Goal: Task Accomplishment & Management: Complete application form

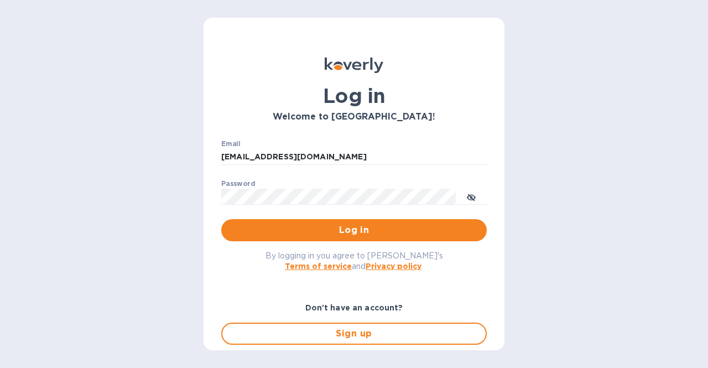
click at [326, 226] on span "Log in" at bounding box center [354, 229] width 248 height 13
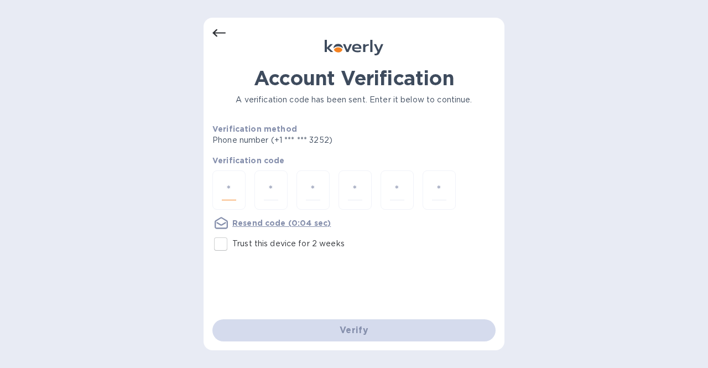
click at [232, 182] on input "number" at bounding box center [229, 190] width 14 height 20
type input "9"
type input "4"
type input "5"
type input "6"
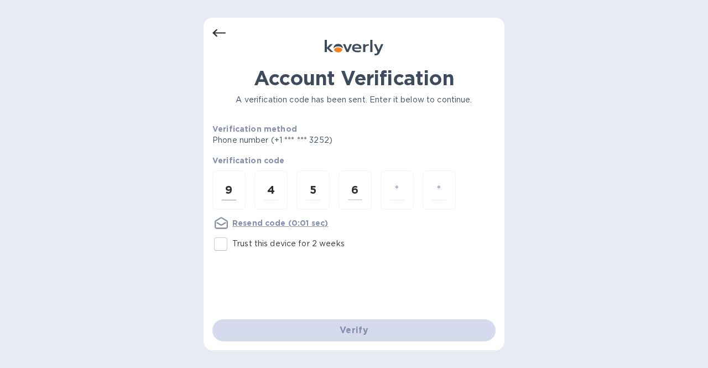
type input "6"
type input "9"
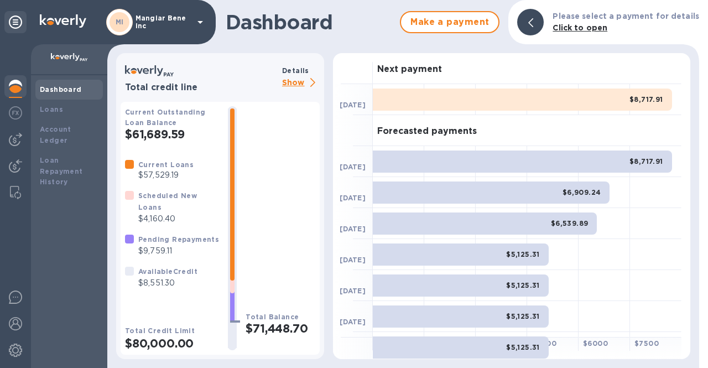
click at [201, 23] on icon at bounding box center [199, 21] width 13 height 13
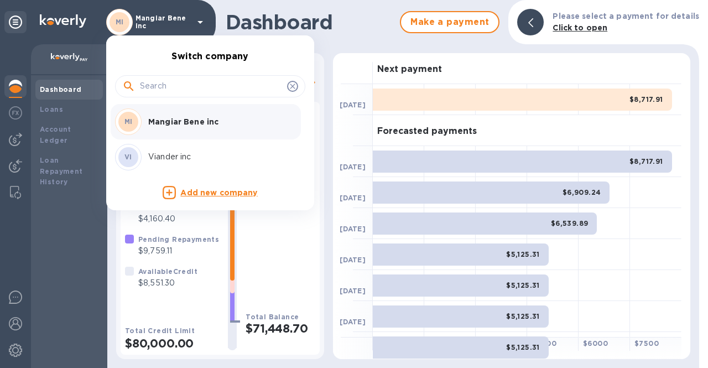
click at [180, 155] on p "Viander inc" at bounding box center [217, 157] width 139 height 12
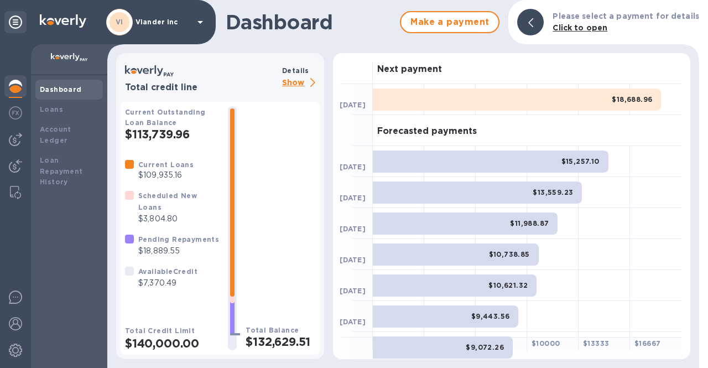
click at [313, 85] on icon at bounding box center [312, 82] width 5 height 9
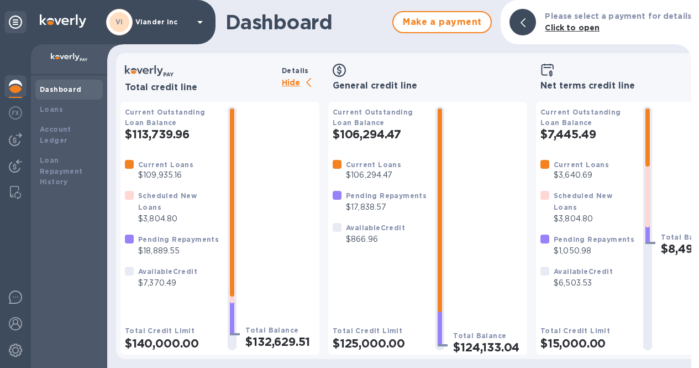
scroll to position [8, 0]
click at [9, 135] on img at bounding box center [15, 139] width 13 height 13
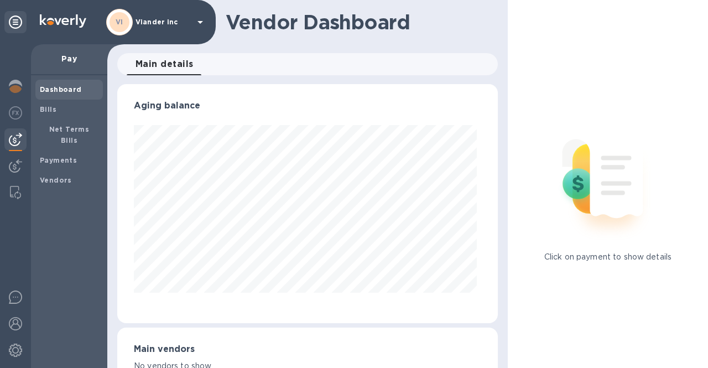
scroll to position [239, 376]
click at [56, 156] on b "Payments" at bounding box center [58, 160] width 37 height 8
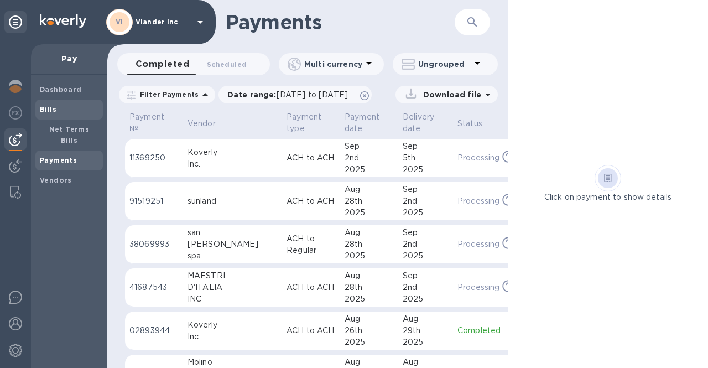
click at [53, 114] on span "Bills" at bounding box center [48, 109] width 17 height 11
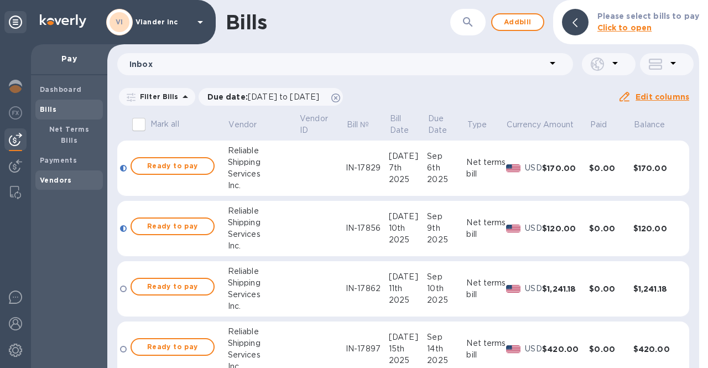
click at [59, 176] on b "Vendors" at bounding box center [56, 180] width 32 height 8
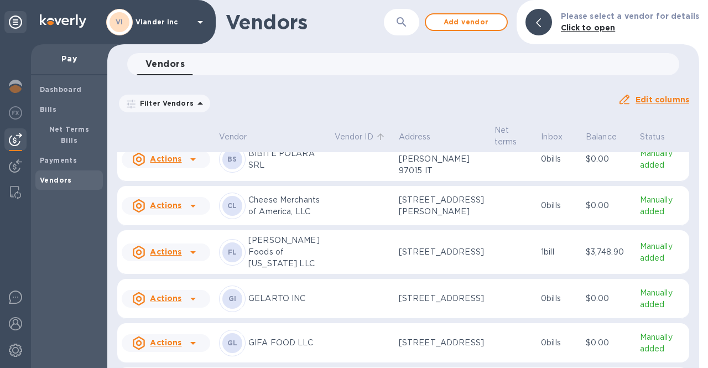
scroll to position [111, 0]
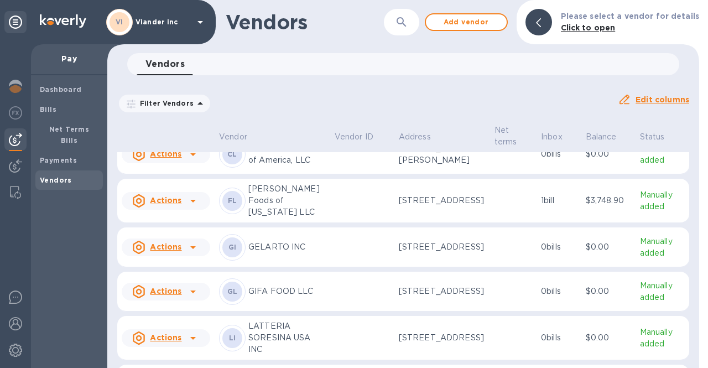
click at [193, 207] on icon at bounding box center [192, 200] width 13 height 13
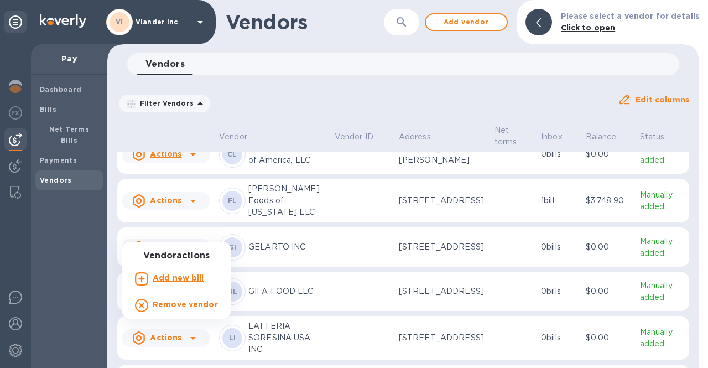
click at [193, 233] on div at bounding box center [354, 184] width 708 height 368
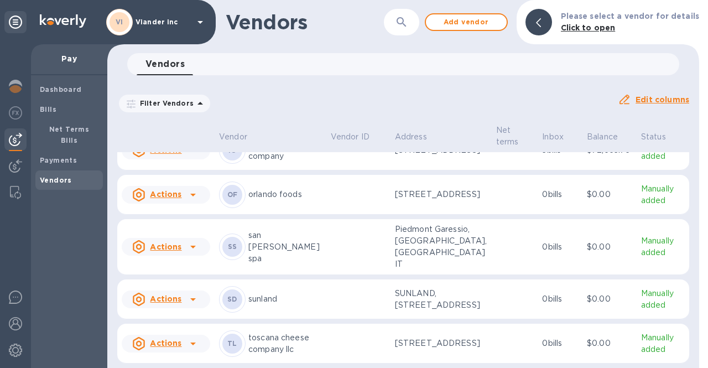
scroll to position [1185, 0]
click at [195, 253] on icon at bounding box center [192, 246] width 13 height 13
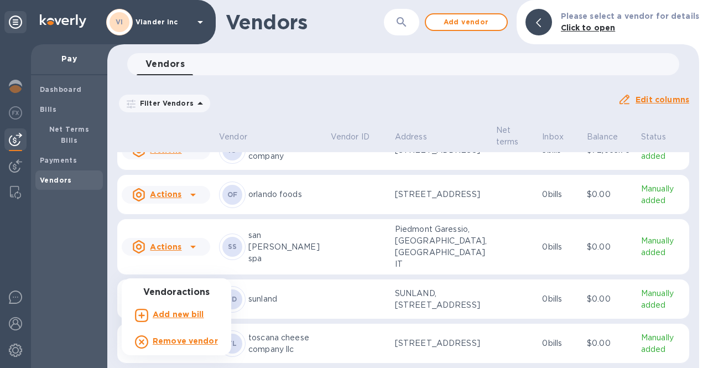
click at [186, 314] on b "Add new bill" at bounding box center [178, 314] width 51 height 9
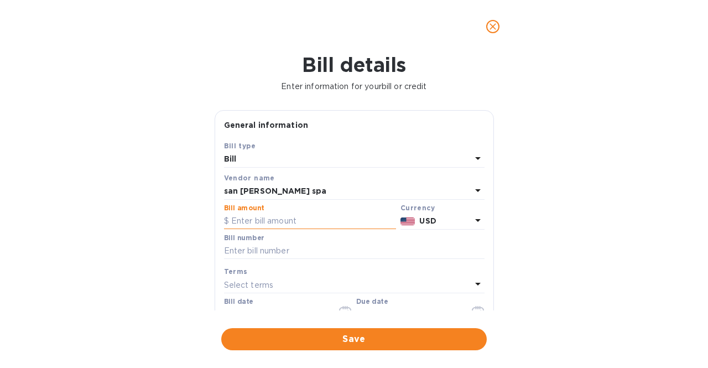
click at [252, 220] on input "text" at bounding box center [310, 221] width 172 height 17
click at [472, 222] on icon at bounding box center [477, 219] width 13 height 13
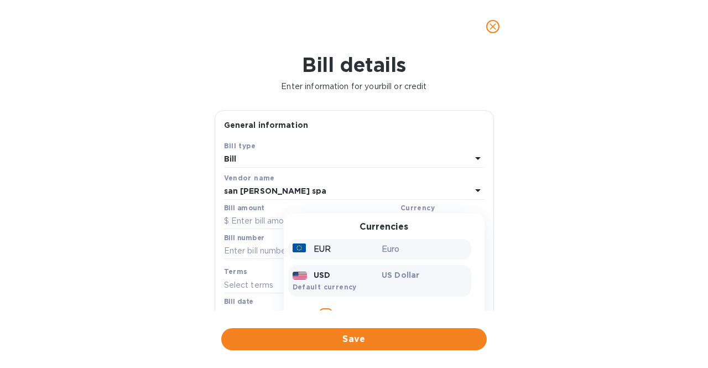
click at [363, 253] on div "EUR" at bounding box center [335, 249] width 90 height 16
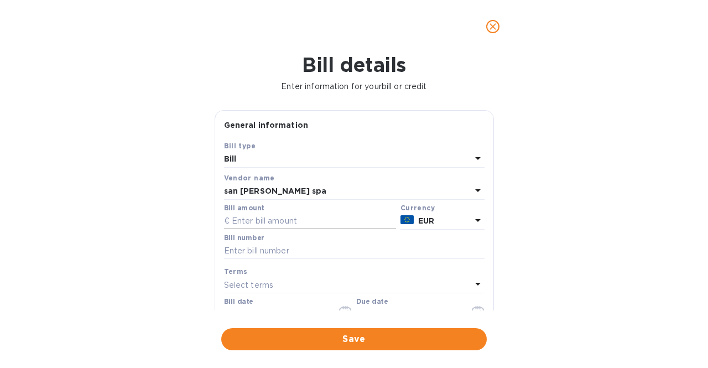
click at [289, 223] on input "text" at bounding box center [310, 221] width 172 height 17
type input "250"
click at [125, 225] on div "Bill details Enter information for your bill or credit General information Save…" at bounding box center [354, 210] width 708 height 315
click at [269, 247] on input "text" at bounding box center [354, 251] width 260 height 17
type input "148/04"
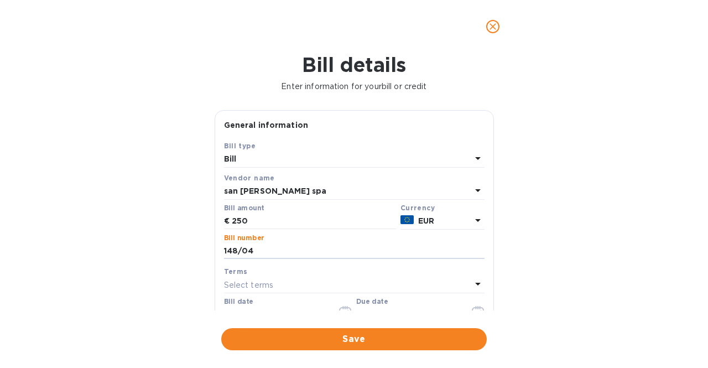
click at [170, 255] on div "Bill details Enter information for your bill or credit General information Save…" at bounding box center [354, 210] width 708 height 315
click at [252, 287] on p "Select terms" at bounding box center [249, 285] width 50 height 12
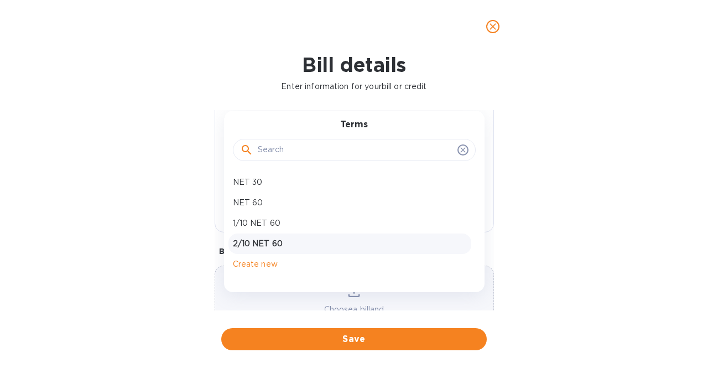
scroll to position [216, 0]
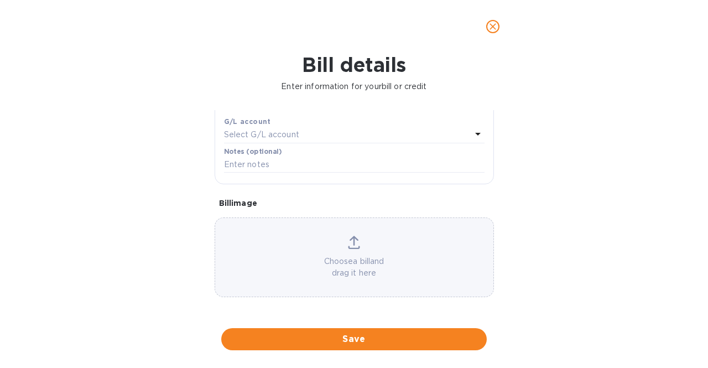
click at [142, 178] on div "Bill details Enter information for your bill or credit General information Save…" at bounding box center [354, 210] width 708 height 315
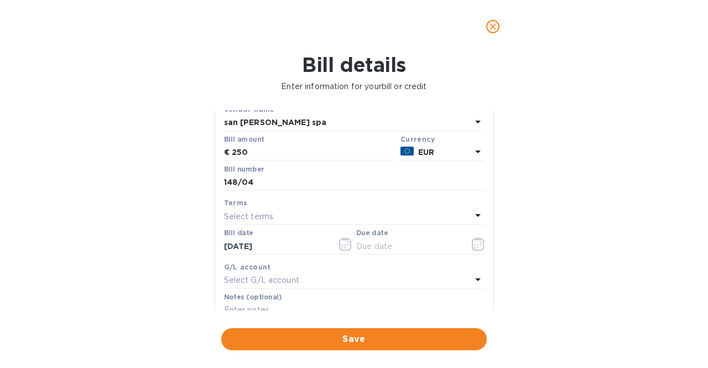
scroll to position [35, 0]
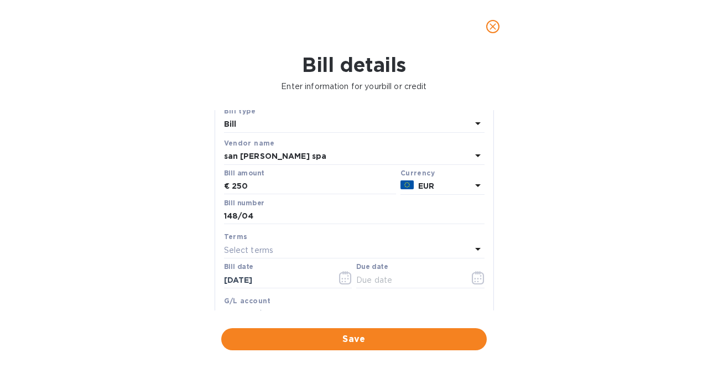
click at [493, 30] on icon "close" at bounding box center [492, 26] width 11 height 11
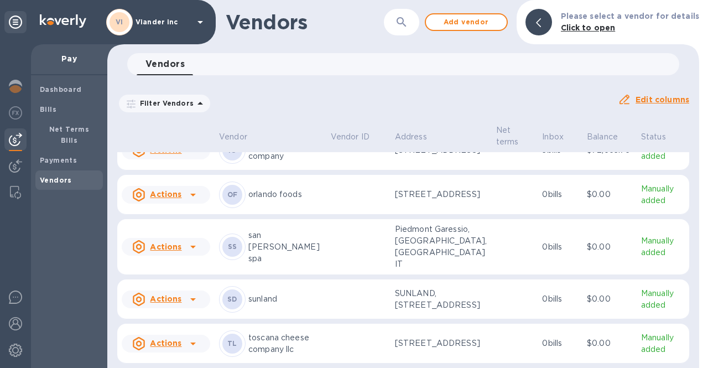
click at [190, 253] on icon at bounding box center [192, 246] width 13 height 13
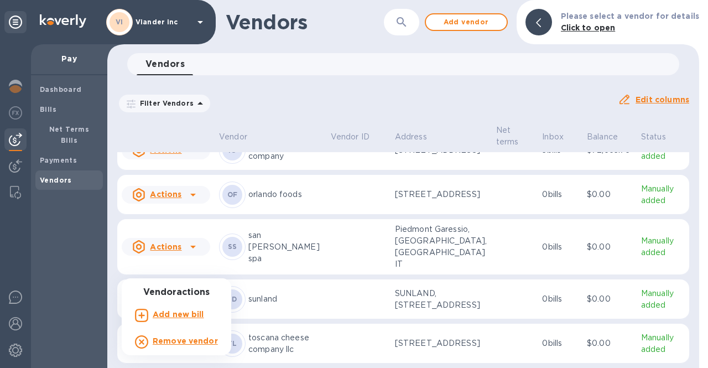
click at [67, 231] on div at bounding box center [354, 184] width 708 height 368
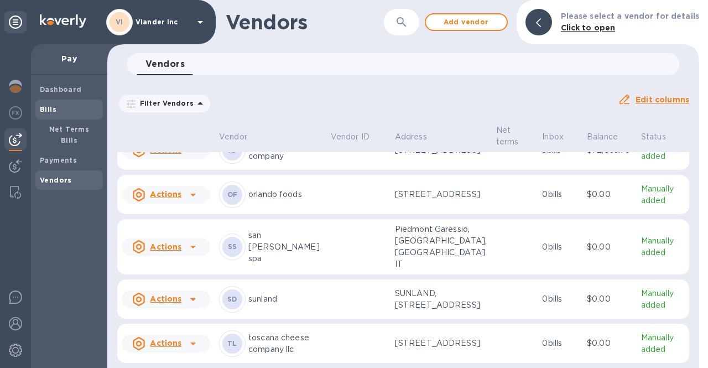
click at [49, 109] on b "Bills" at bounding box center [48, 109] width 17 height 8
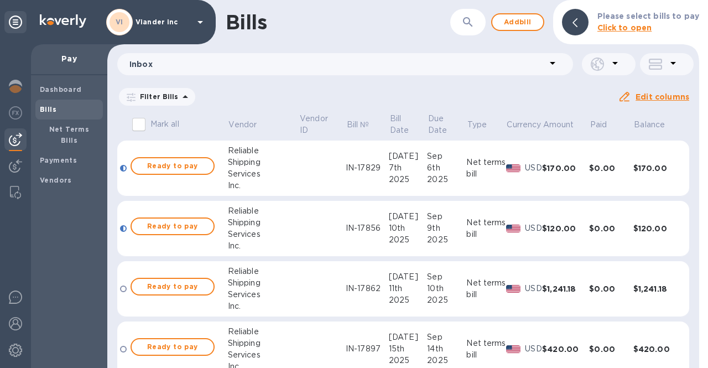
click at [173, 98] on p "Filter Bills" at bounding box center [156, 96] width 43 height 9
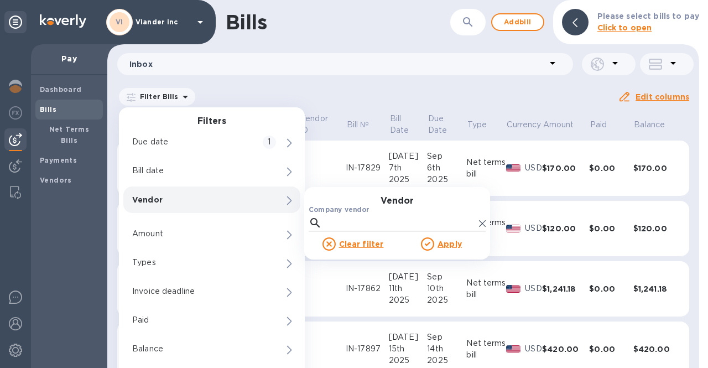
click at [360, 214] on input "Company vendor" at bounding box center [400, 222] width 148 height 17
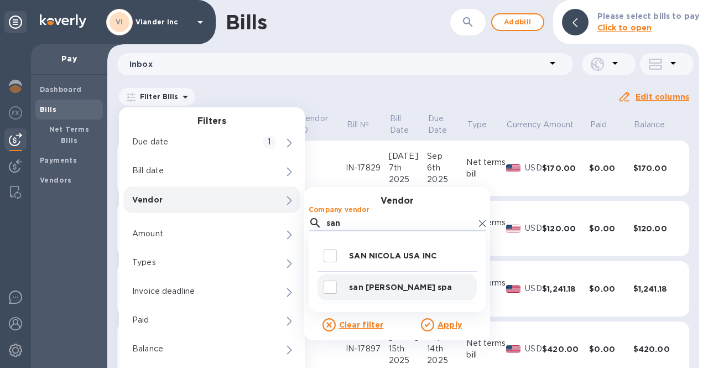
type input "san"
click at [332, 289] on input "decorative checkbox" at bounding box center [329, 286] width 23 height 23
checkbox input "true"
click at [446, 327] on u "Apply" at bounding box center [449, 324] width 24 height 9
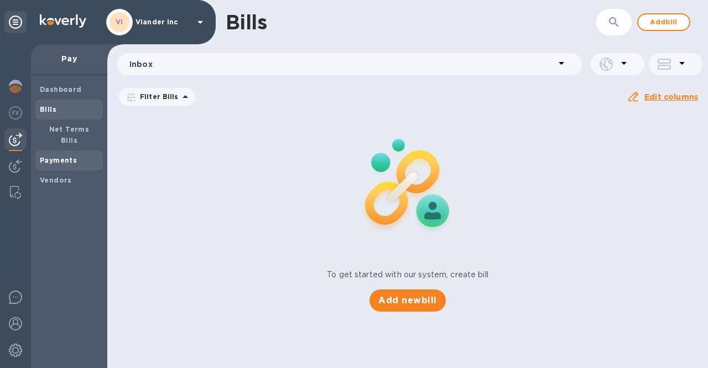
click at [58, 156] on b "Payments" at bounding box center [58, 160] width 37 height 8
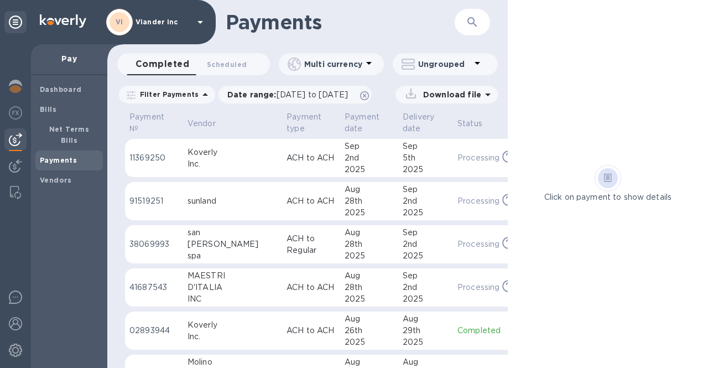
click at [70, 59] on p "Pay" at bounding box center [69, 58] width 59 height 11
click at [145, 243] on p "38069993" at bounding box center [153, 244] width 49 height 12
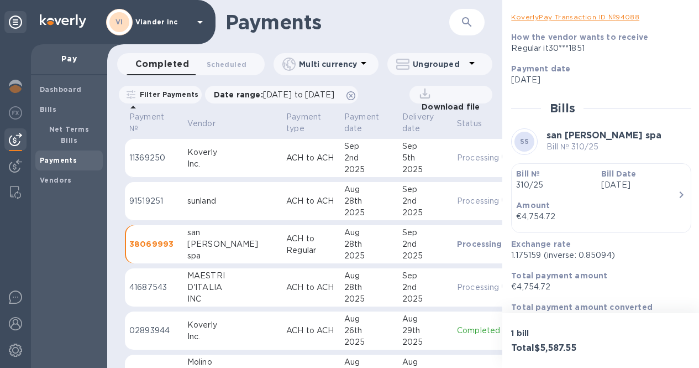
scroll to position [8, 0]
click at [19, 159] on img at bounding box center [15, 165] width 13 height 13
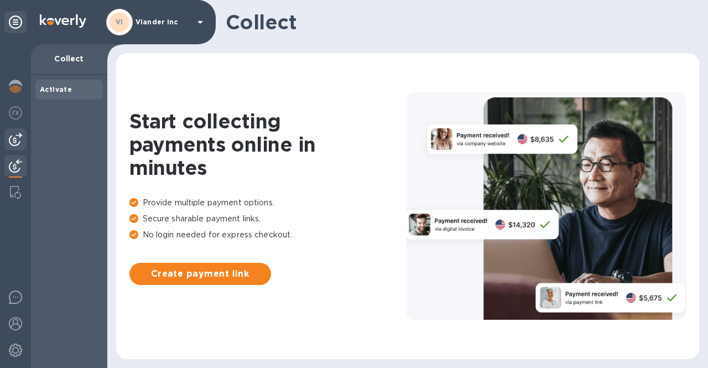
click at [13, 137] on img at bounding box center [15, 139] width 13 height 13
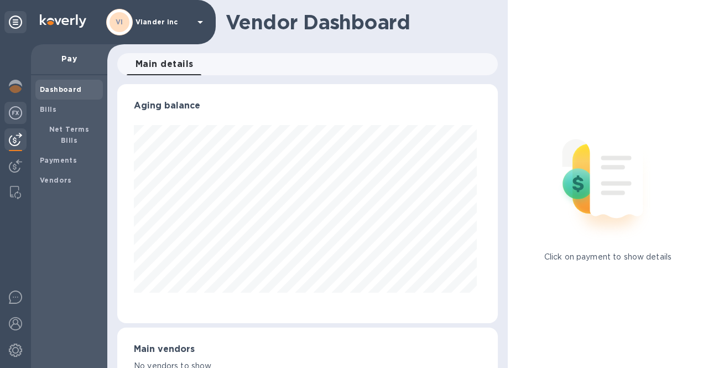
scroll to position [239, 376]
click at [48, 156] on b "Payments" at bounding box center [58, 160] width 37 height 8
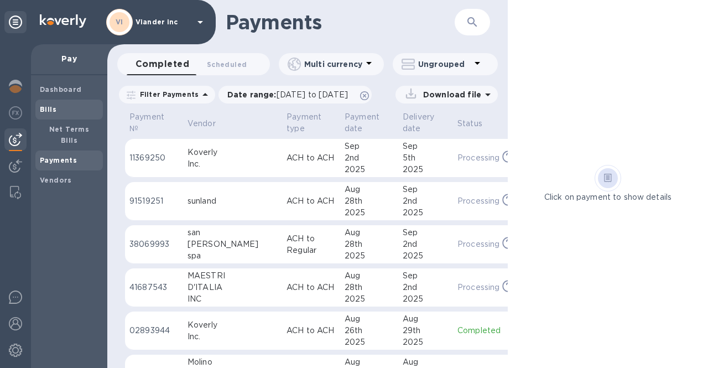
click at [51, 102] on div "Bills" at bounding box center [68, 110] width 67 height 20
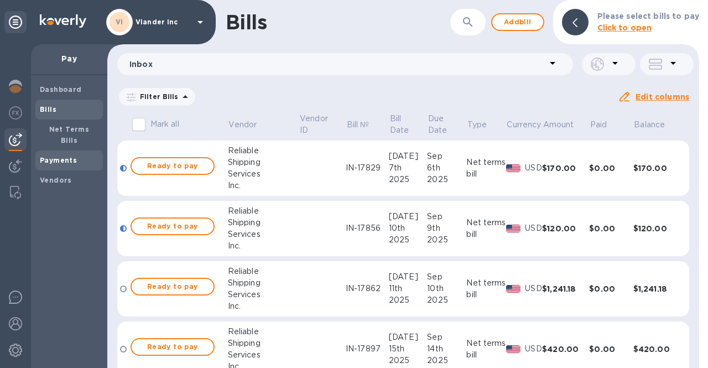
click at [56, 156] on b "Payments" at bounding box center [58, 160] width 37 height 8
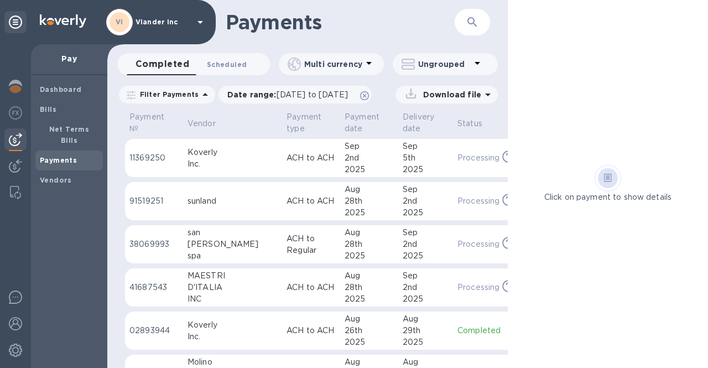
click at [232, 66] on span "Scheduled 0" at bounding box center [227, 65] width 40 height 12
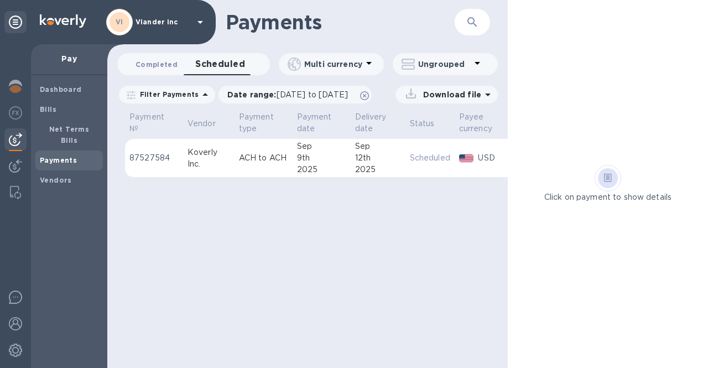
click at [165, 64] on span "Completed 0" at bounding box center [156, 65] width 42 height 12
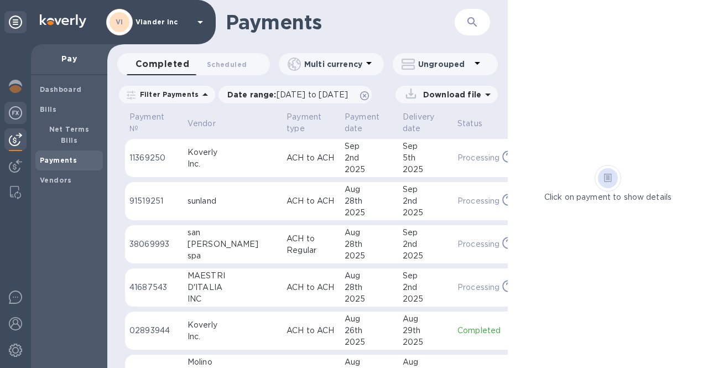
click at [19, 112] on img at bounding box center [15, 112] width 13 height 13
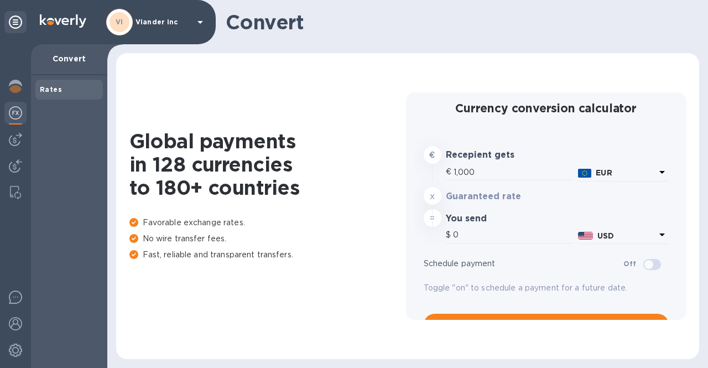
type input "1,173.05"
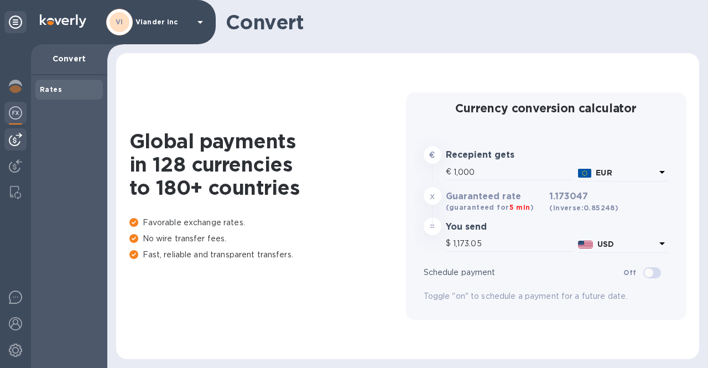
click at [15, 139] on img at bounding box center [15, 139] width 13 height 13
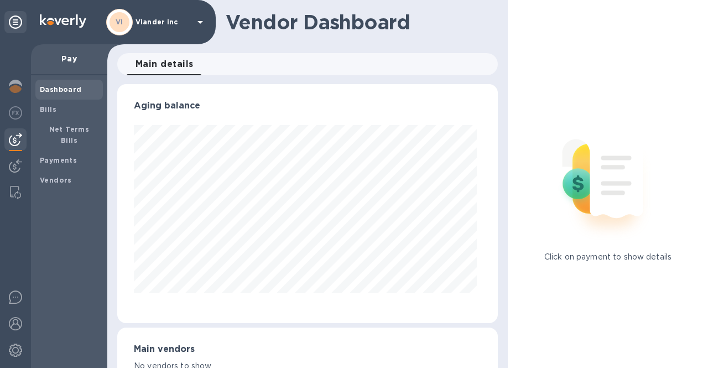
scroll to position [239, 376]
click at [49, 176] on b "Vendors" at bounding box center [56, 180] width 32 height 8
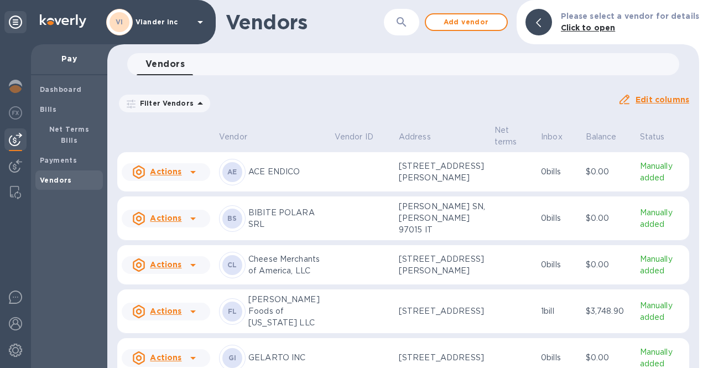
click at [188, 179] on icon at bounding box center [192, 171] width 13 height 13
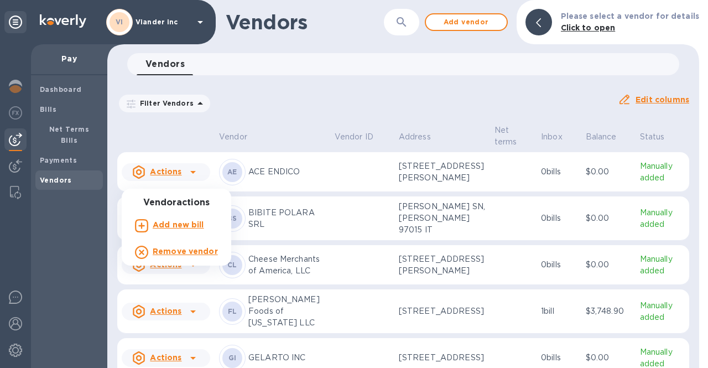
click at [188, 181] on div at bounding box center [354, 184] width 708 height 368
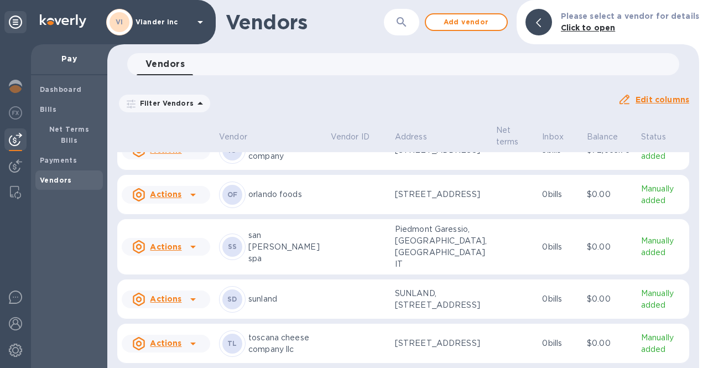
scroll to position [1234, 0]
click at [180, 242] on u "Actions" at bounding box center [166, 246] width 32 height 9
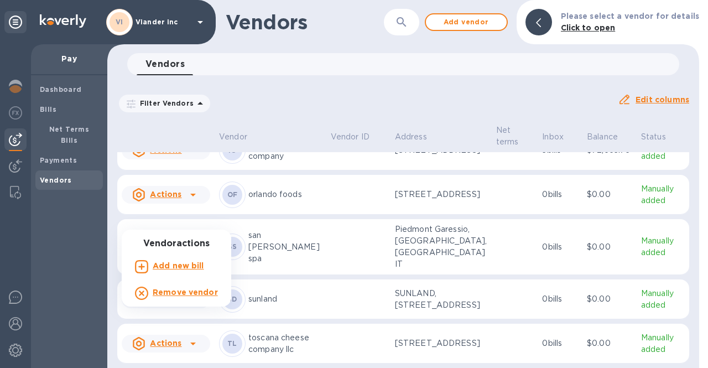
click at [192, 219] on div at bounding box center [354, 184] width 708 height 368
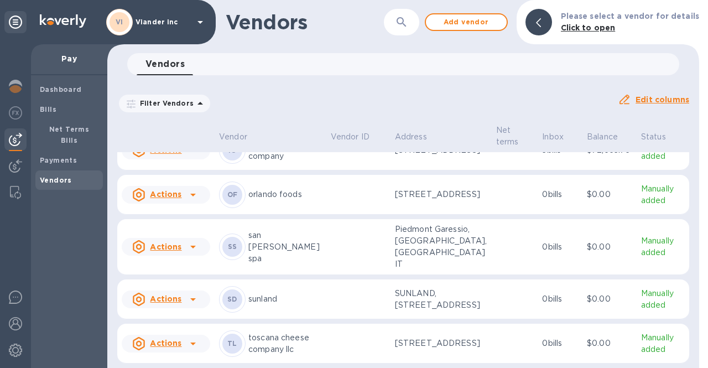
click at [193, 240] on icon at bounding box center [192, 246] width 13 height 13
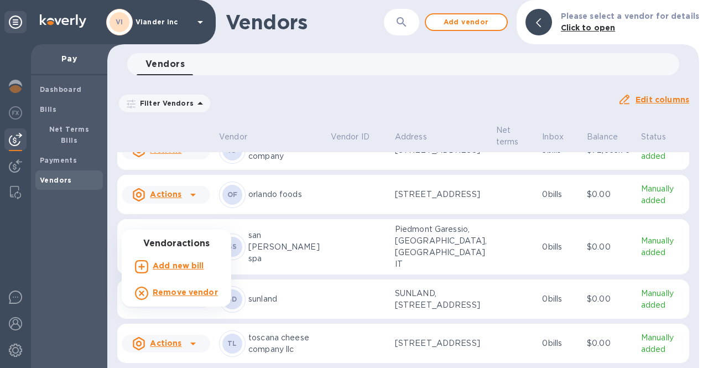
click at [185, 271] on p "Add new bill" at bounding box center [178, 266] width 51 height 12
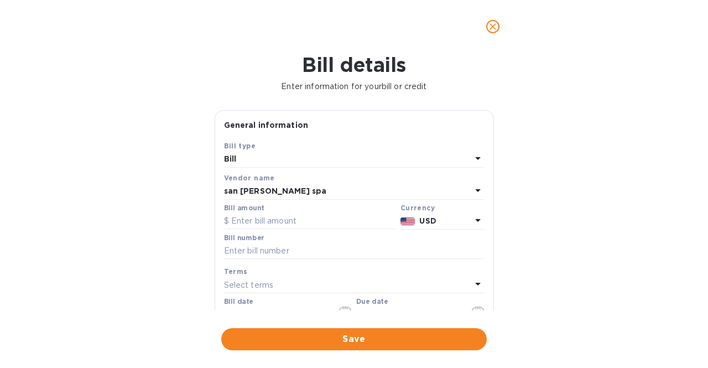
click at [475, 158] on icon at bounding box center [478, 158] width 6 height 3
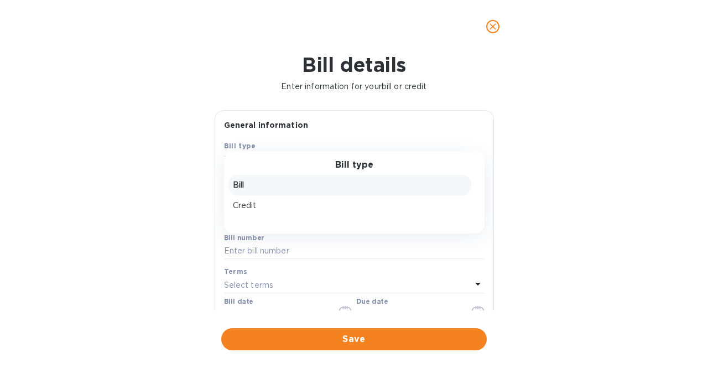
click at [471, 158] on div "Bill type Bill Credit" at bounding box center [354, 192] width 260 height 82
click at [178, 159] on div "Bill details Enter information for your bill or credit General information Save…" at bounding box center [354, 210] width 708 height 315
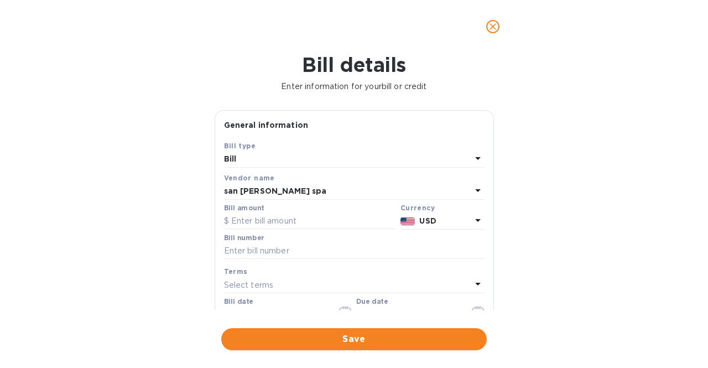
click at [127, 213] on div "Bill details Enter information for your bill or credit General information Save…" at bounding box center [354, 210] width 708 height 315
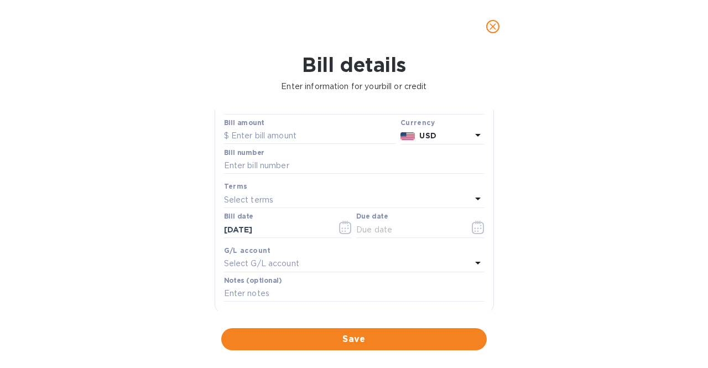
scroll to position [71, 0]
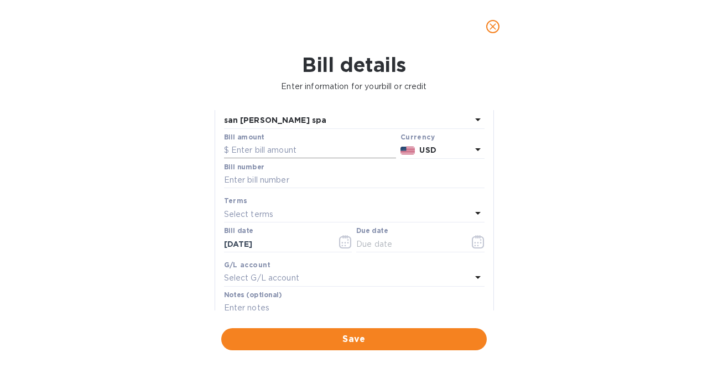
click at [264, 145] on input "text" at bounding box center [310, 150] width 172 height 17
click at [247, 149] on input "24,528" at bounding box center [313, 150] width 165 height 17
type input "2"
type input "245.28"
click at [445, 152] on p "USD" at bounding box center [444, 150] width 51 height 12
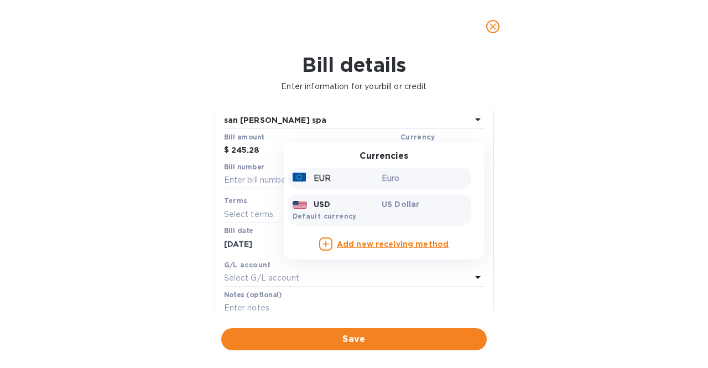
click at [389, 189] on div "EUR Euro" at bounding box center [379, 178] width 183 height 20
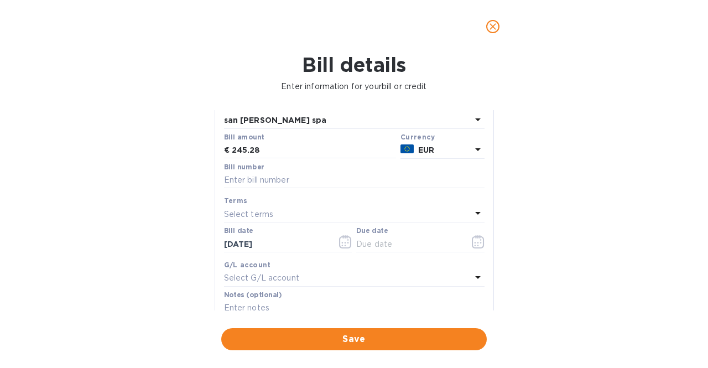
click at [286, 216] on div "Select terms" at bounding box center [347, 213] width 247 height 15
click at [145, 223] on div "Bill details Enter information for your bill or credit General information Save…" at bounding box center [354, 210] width 708 height 315
click at [374, 175] on input "text" at bounding box center [354, 180] width 260 height 17
type input "148/04"
click at [290, 246] on input "[DATE]" at bounding box center [276, 243] width 104 height 17
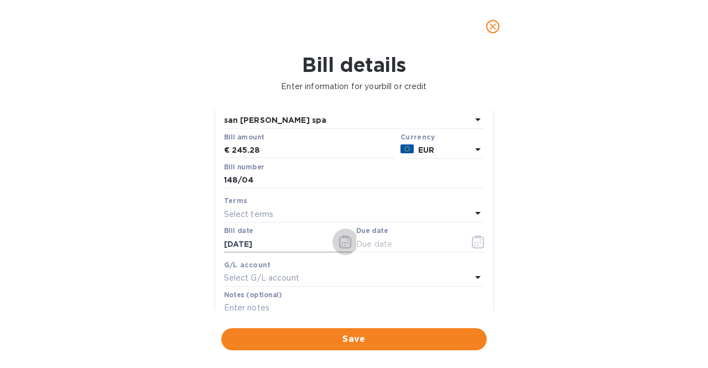
click at [343, 245] on icon "button" at bounding box center [345, 241] width 13 height 13
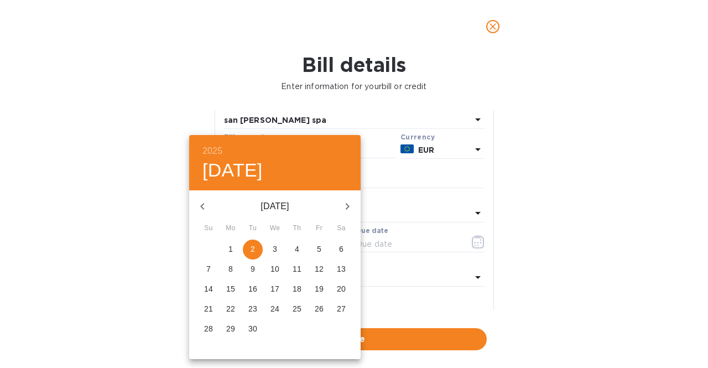
click at [198, 200] on icon "button" at bounding box center [202, 206] width 13 height 13
click at [343, 266] on p "12" at bounding box center [341, 268] width 9 height 11
type input "[DATE]"
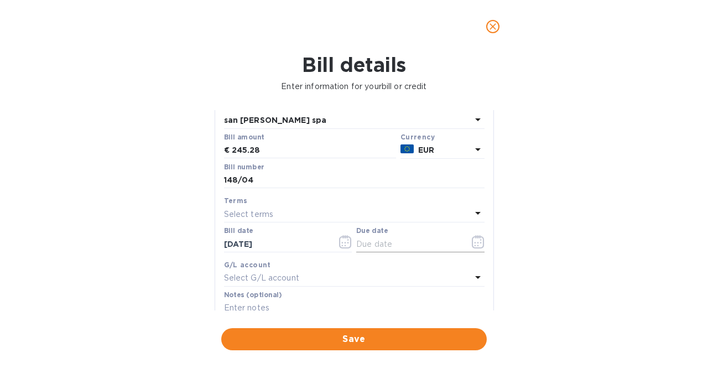
click at [477, 241] on icon "button" at bounding box center [478, 241] width 13 height 13
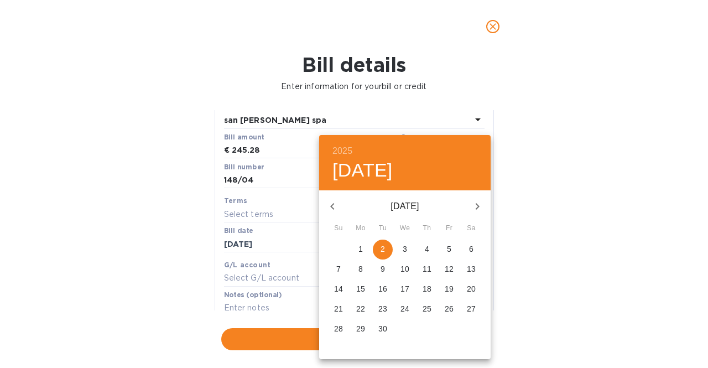
click at [379, 250] on span "2" at bounding box center [383, 248] width 20 height 11
type input "[DATE]"
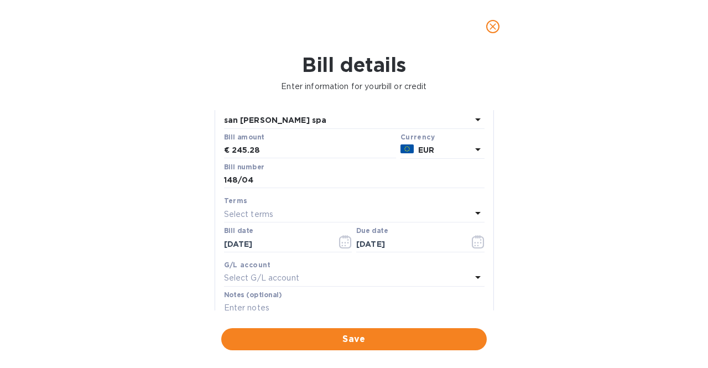
click at [125, 242] on div "Bill details Enter information for your bill or credit General information Save…" at bounding box center [354, 210] width 708 height 315
click at [475, 277] on icon at bounding box center [478, 277] width 6 height 3
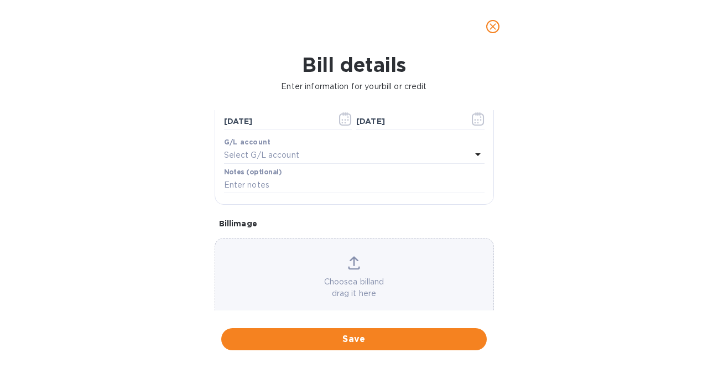
scroll to position [194, 0]
click at [471, 152] on icon at bounding box center [477, 153] width 13 height 13
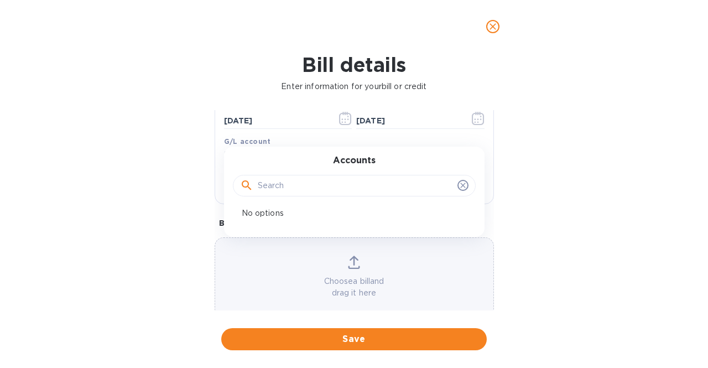
click at [469, 152] on div "Accounts No options" at bounding box center [354, 191] width 260 height 90
click at [139, 197] on div "Bill details Enter information for your bill or credit General information Save…" at bounding box center [354, 210] width 708 height 315
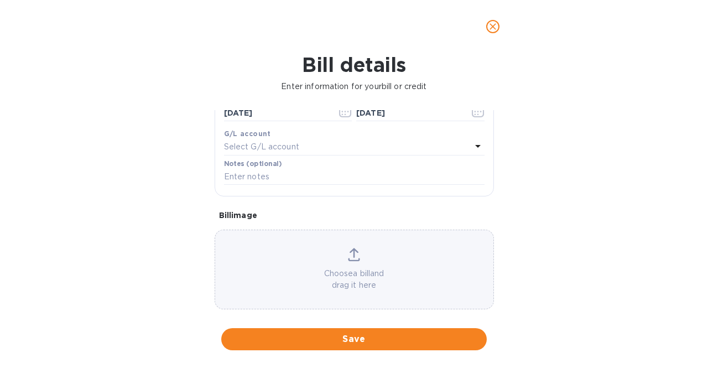
scroll to position [202, 0]
click at [353, 339] on span "Save" at bounding box center [354, 338] width 248 height 13
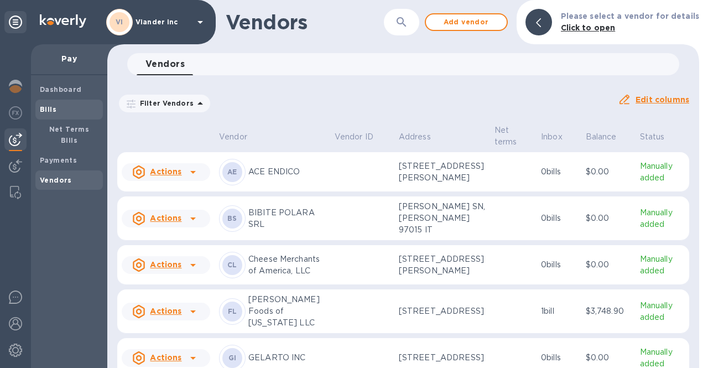
click at [50, 115] on div "Bills" at bounding box center [68, 110] width 67 height 20
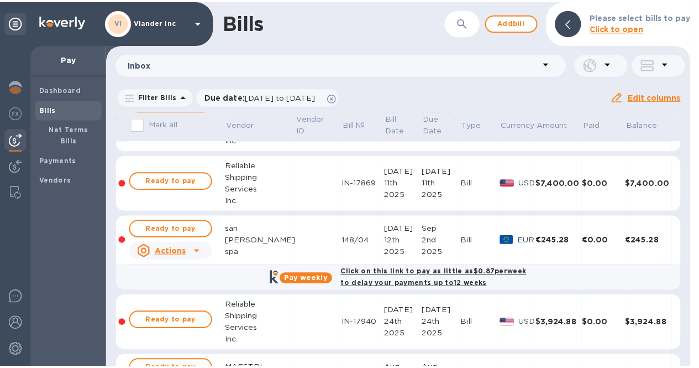
scroll to position [553, 0]
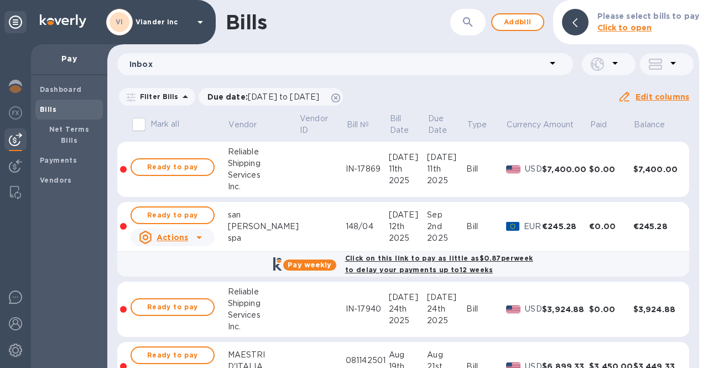
click at [200, 238] on icon at bounding box center [198, 237] width 13 height 13
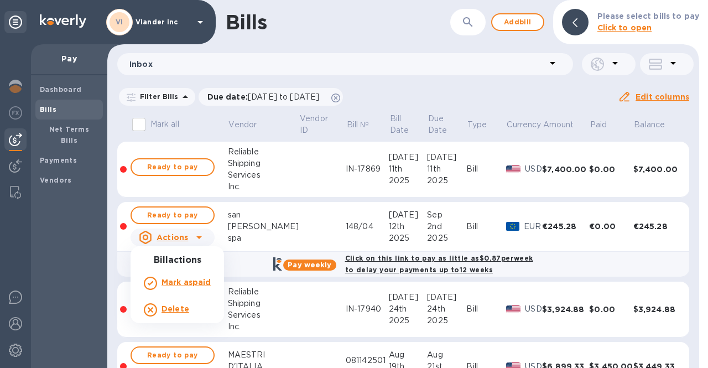
click at [200, 238] on div at bounding box center [354, 184] width 708 height 368
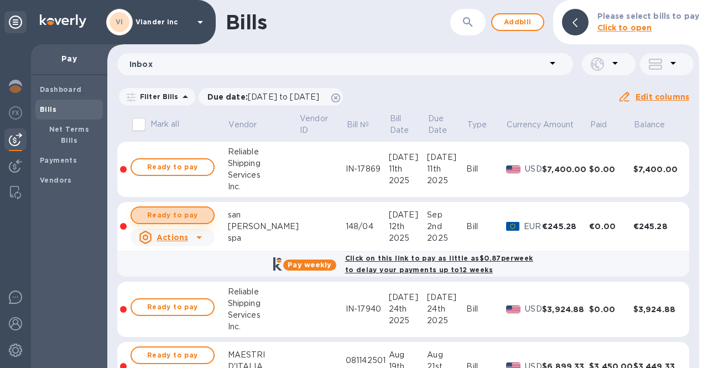
click at [184, 214] on span "Ready to pay" at bounding box center [172, 214] width 64 height 13
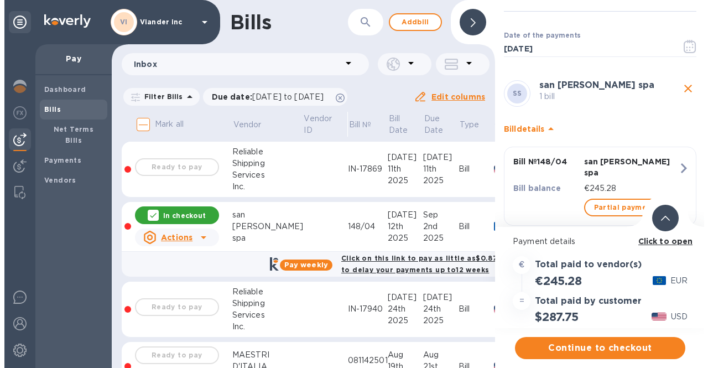
scroll to position [32, 0]
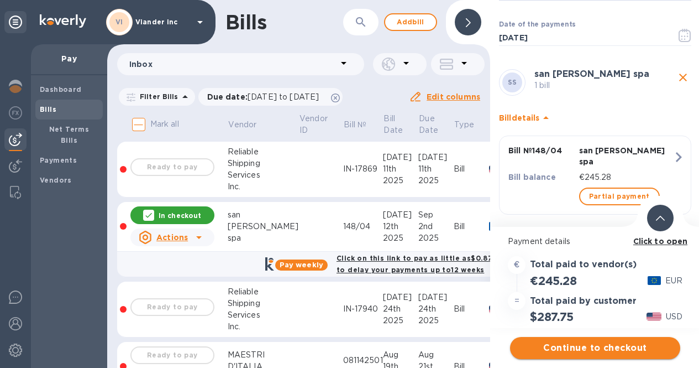
click at [608, 348] on span "Continue to checkout" at bounding box center [595, 347] width 153 height 13
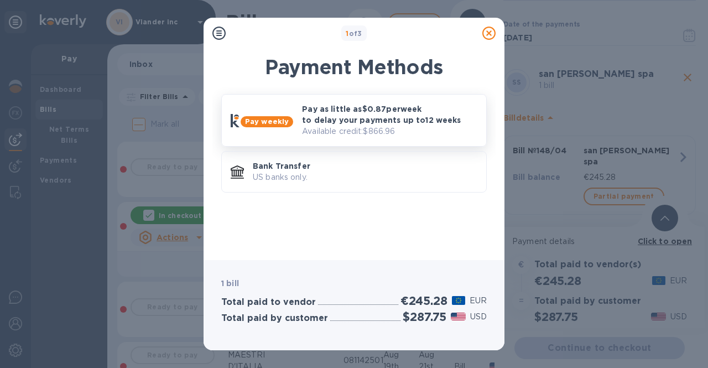
click at [339, 124] on p "Pay as little as $0.87 per week to delay your payments up to 12 weeks" at bounding box center [389, 114] width 175 height 22
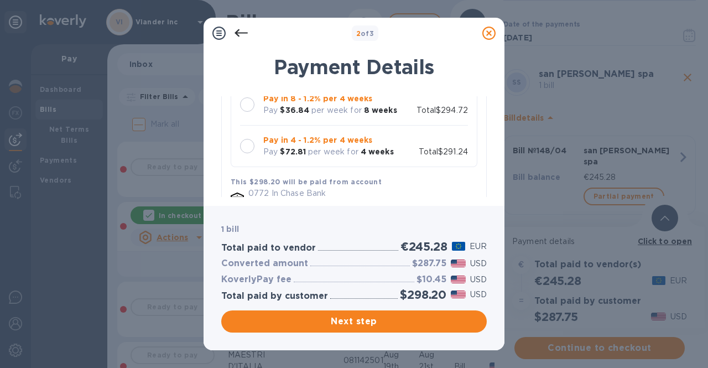
scroll to position [166, 0]
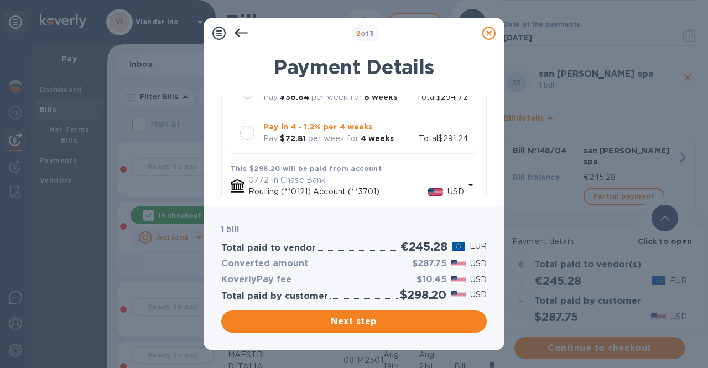
click at [243, 135] on div at bounding box center [247, 132] width 14 height 14
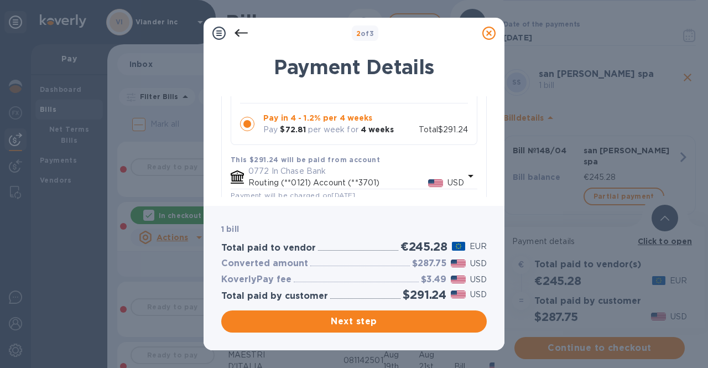
scroll to position [221, 0]
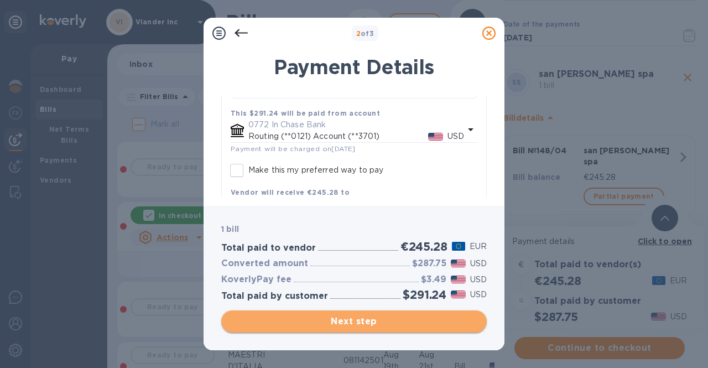
click at [351, 316] on span "Next step" at bounding box center [354, 321] width 248 height 13
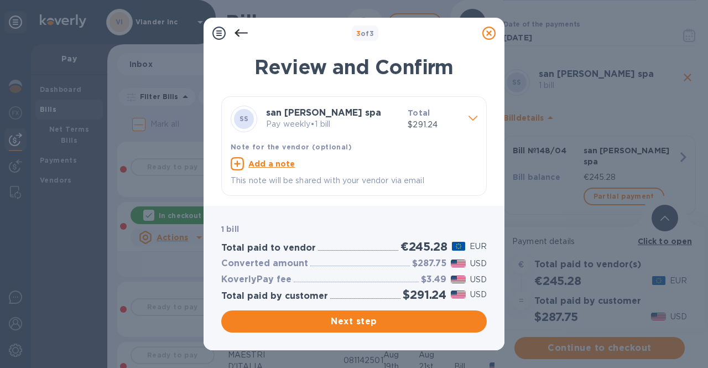
click at [346, 178] on p "This note will be shared with your vendor via email" at bounding box center [354, 181] width 247 height 12
click at [427, 180] on p "This note will be shared with your vendor via email" at bounding box center [354, 181] width 247 height 12
click at [274, 164] on u "Add a note" at bounding box center [271, 163] width 47 height 9
click at [273, 166] on textarea at bounding box center [345, 164] width 229 height 9
type textarea "Saldo pagamento da effettuare"
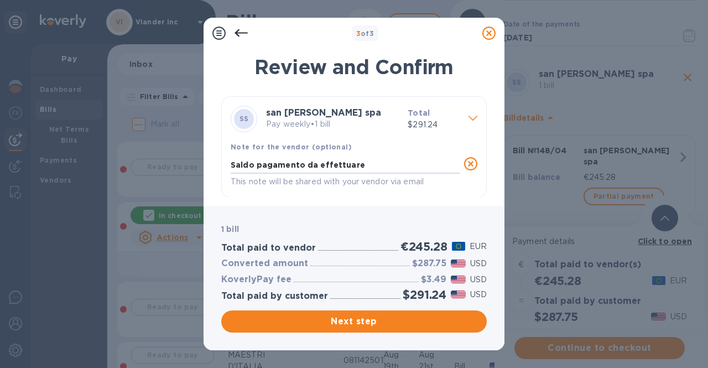
click at [305, 192] on div "Note for the vendor (optional) Saldo pagamento da effettuare x This note will b…" at bounding box center [353, 165] width 255 height 56
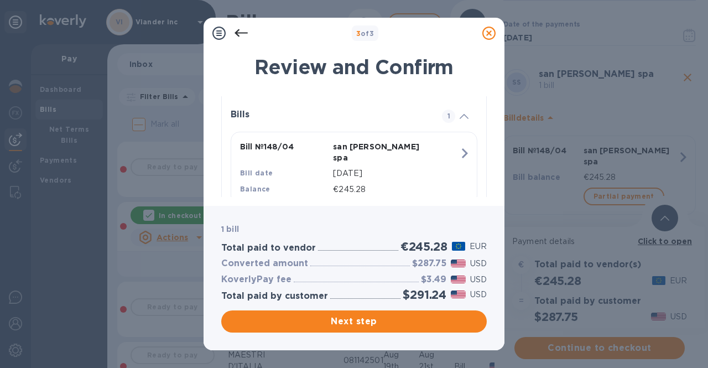
scroll to position [201, 0]
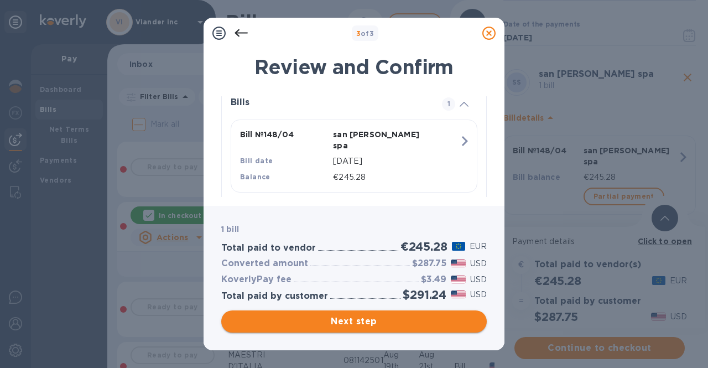
click at [331, 325] on span "Next step" at bounding box center [354, 321] width 248 height 13
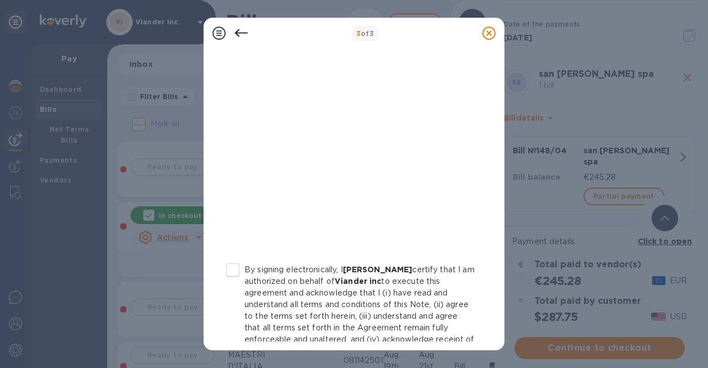
scroll to position [250, 0]
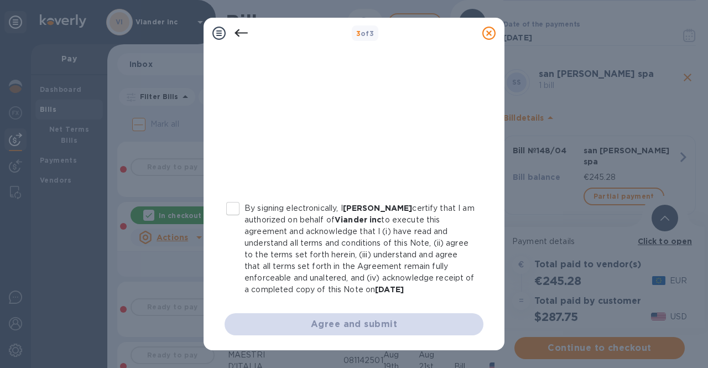
click at [238, 203] on input "By signing electronically, I [PERSON_NAME] certify that I am authorized on beha…" at bounding box center [232, 208] width 23 height 23
checkbox input "true"
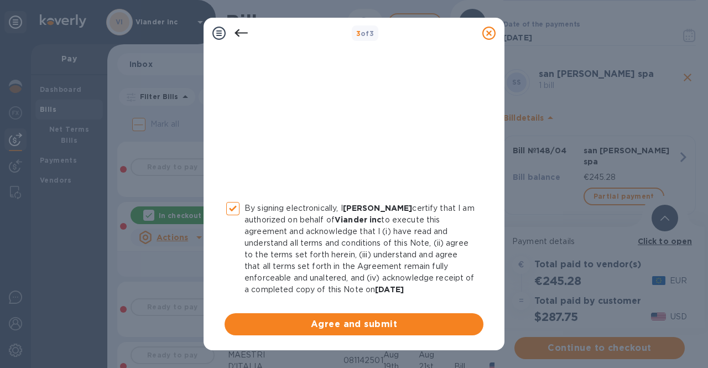
click at [392, 328] on span "Agree and submit" at bounding box center [353, 323] width 241 height 13
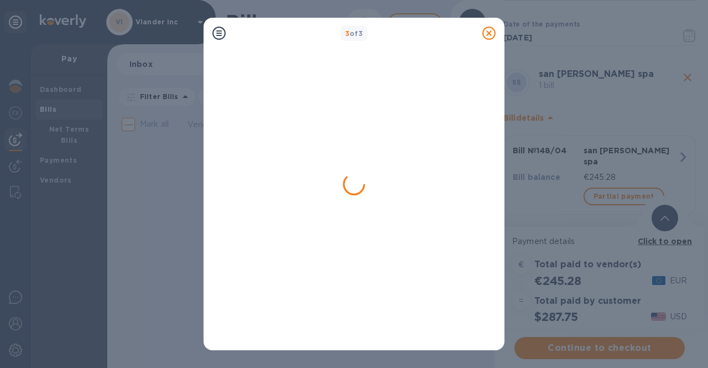
scroll to position [0, 0]
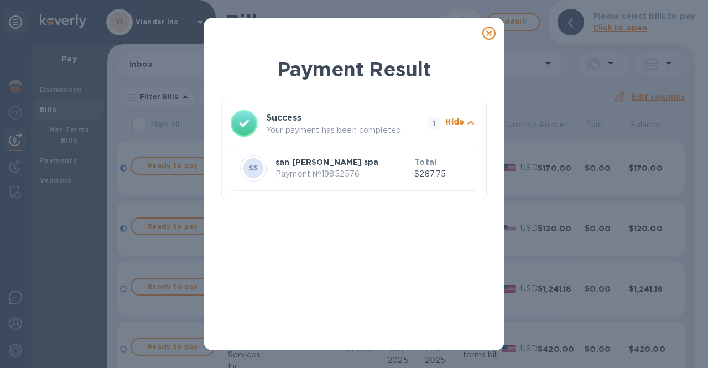
click at [489, 30] on icon at bounding box center [488, 33] width 13 height 13
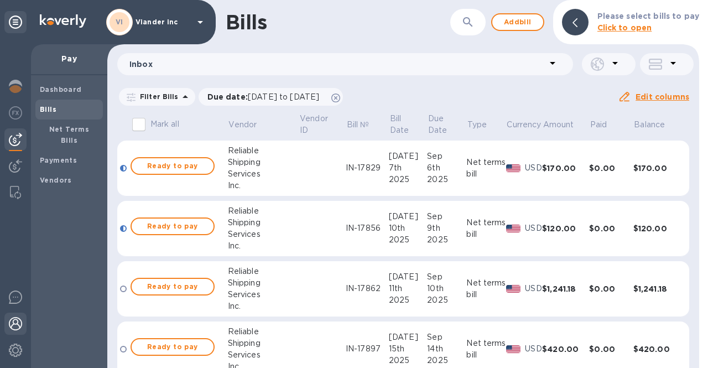
click at [19, 327] on img at bounding box center [15, 323] width 13 height 13
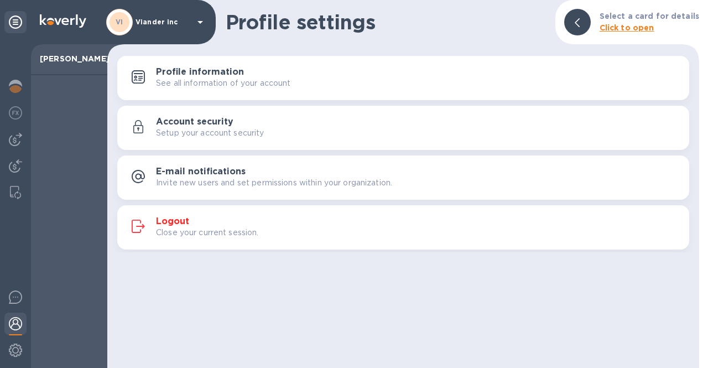
click at [180, 224] on h3 "Logout" at bounding box center [172, 221] width 33 height 11
